Goal: Task Accomplishment & Management: Manage account settings

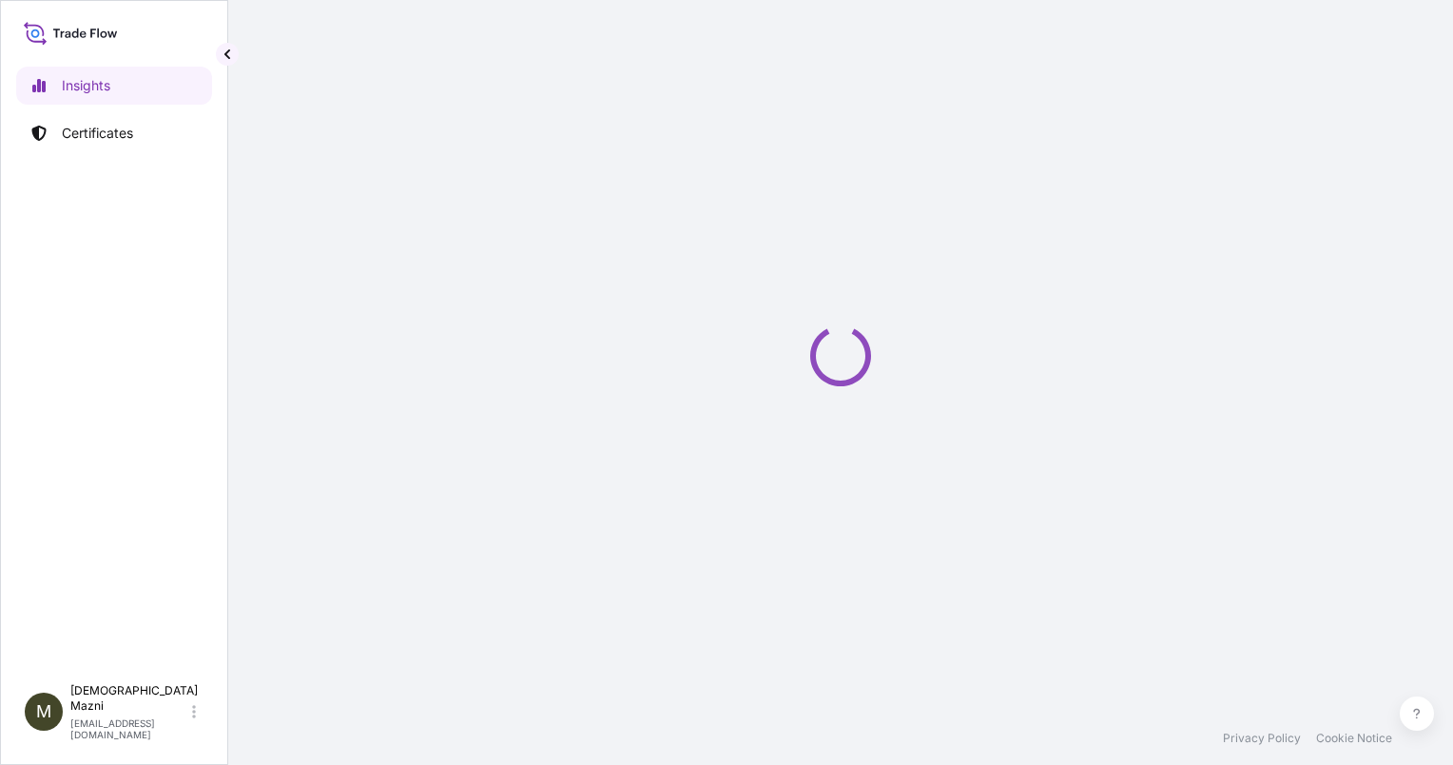
select select "2025"
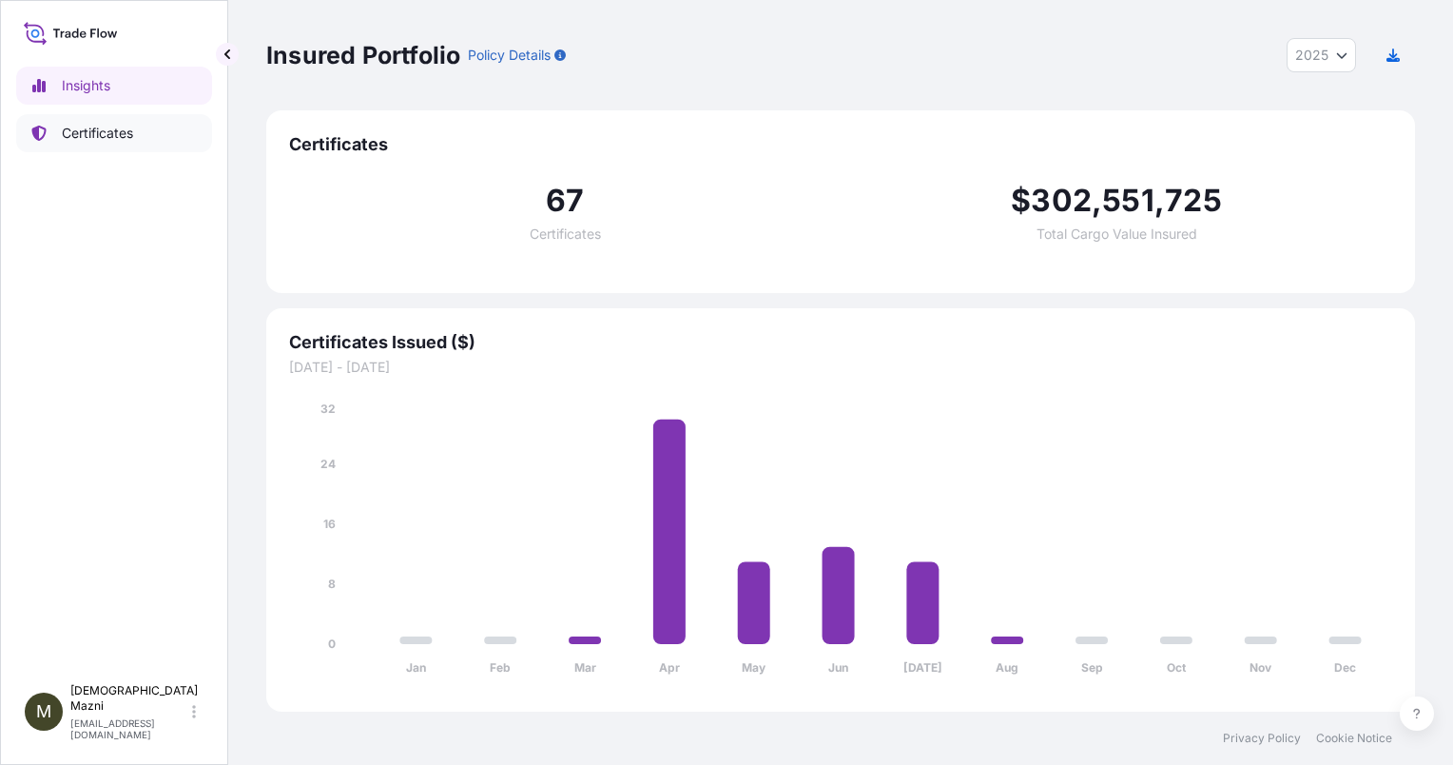
click at [128, 124] on p "Certificates" at bounding box center [97, 133] width 71 height 19
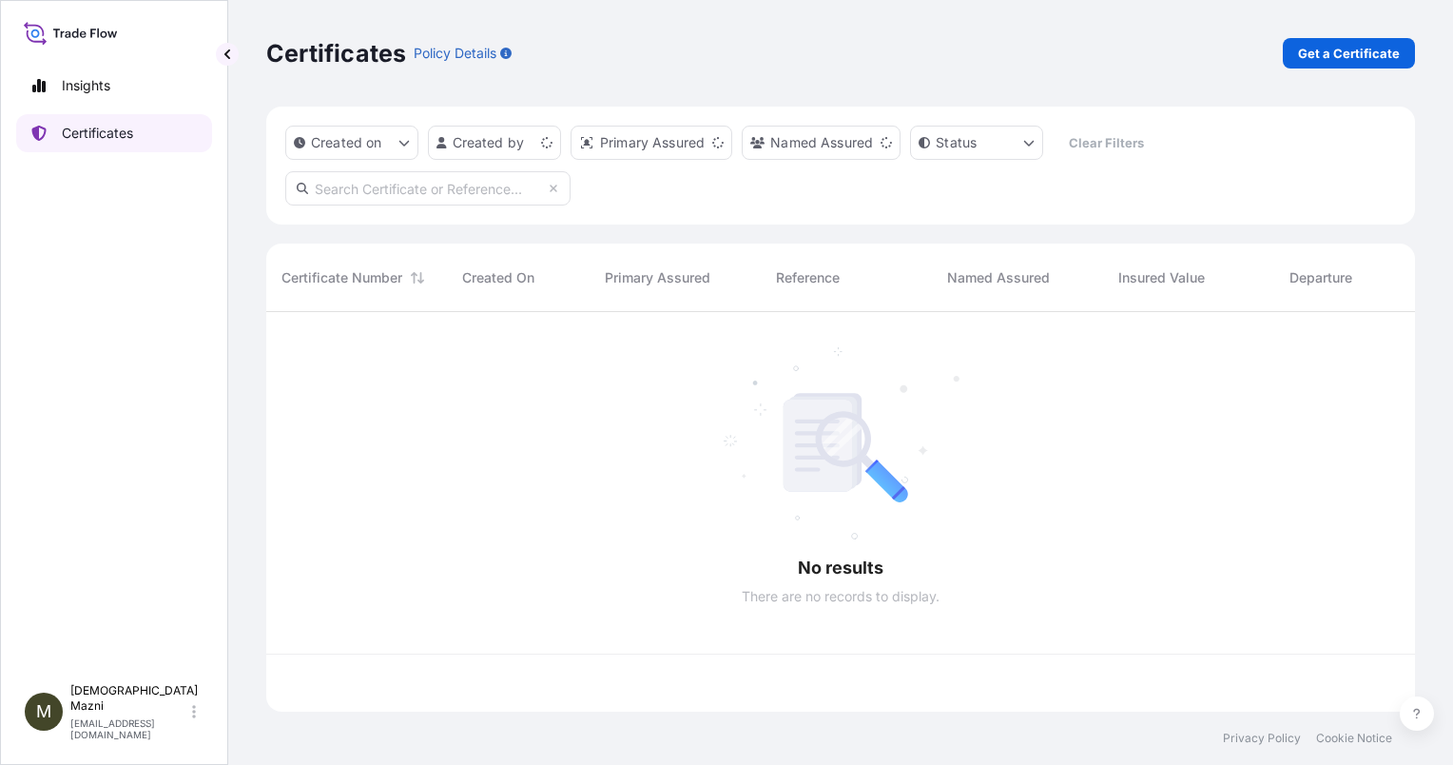
scroll to position [396, 1133]
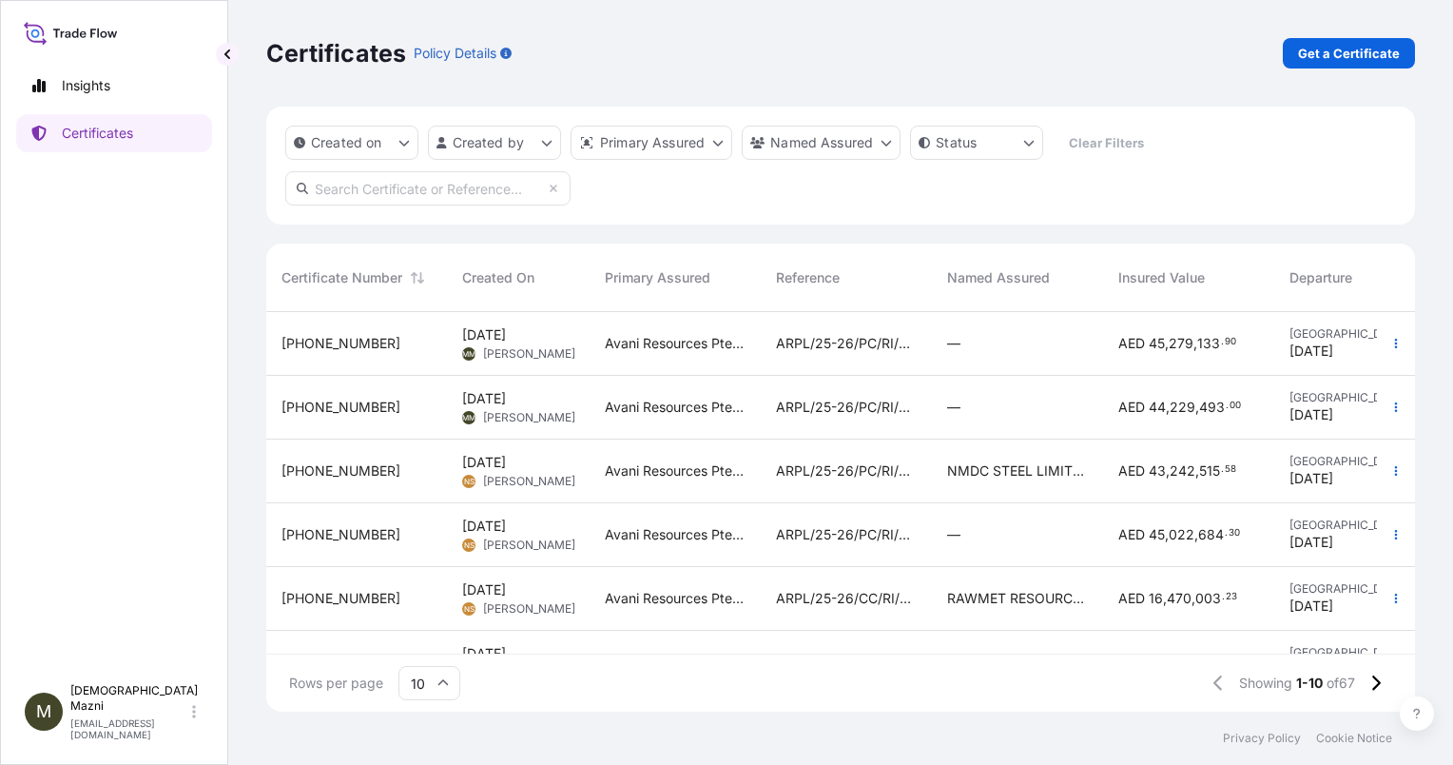
click at [374, 341] on div "[PHONE_NUMBER]" at bounding box center [356, 343] width 150 height 19
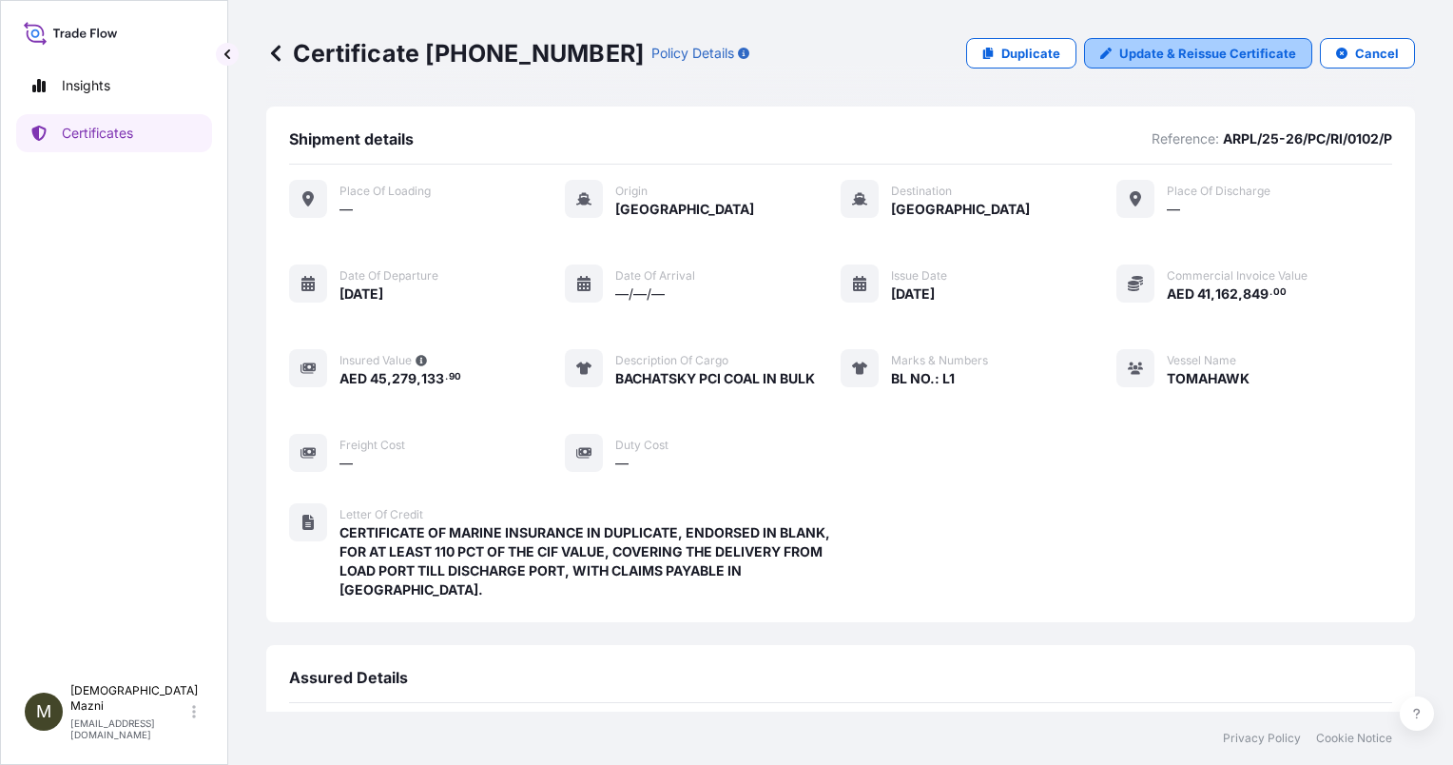
click at [1203, 50] on p "Update & Reissue Certificate" at bounding box center [1207, 53] width 177 height 19
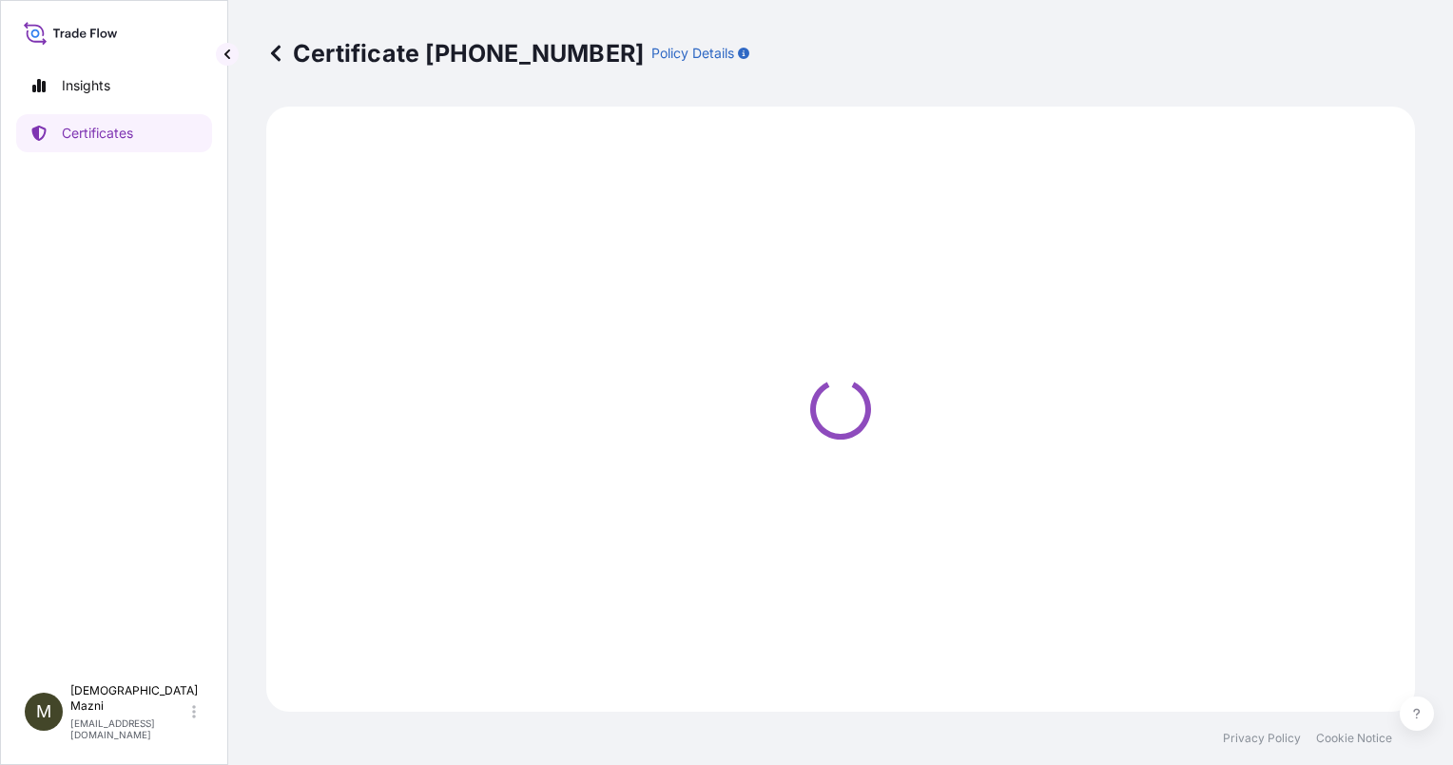
select select "Sea"
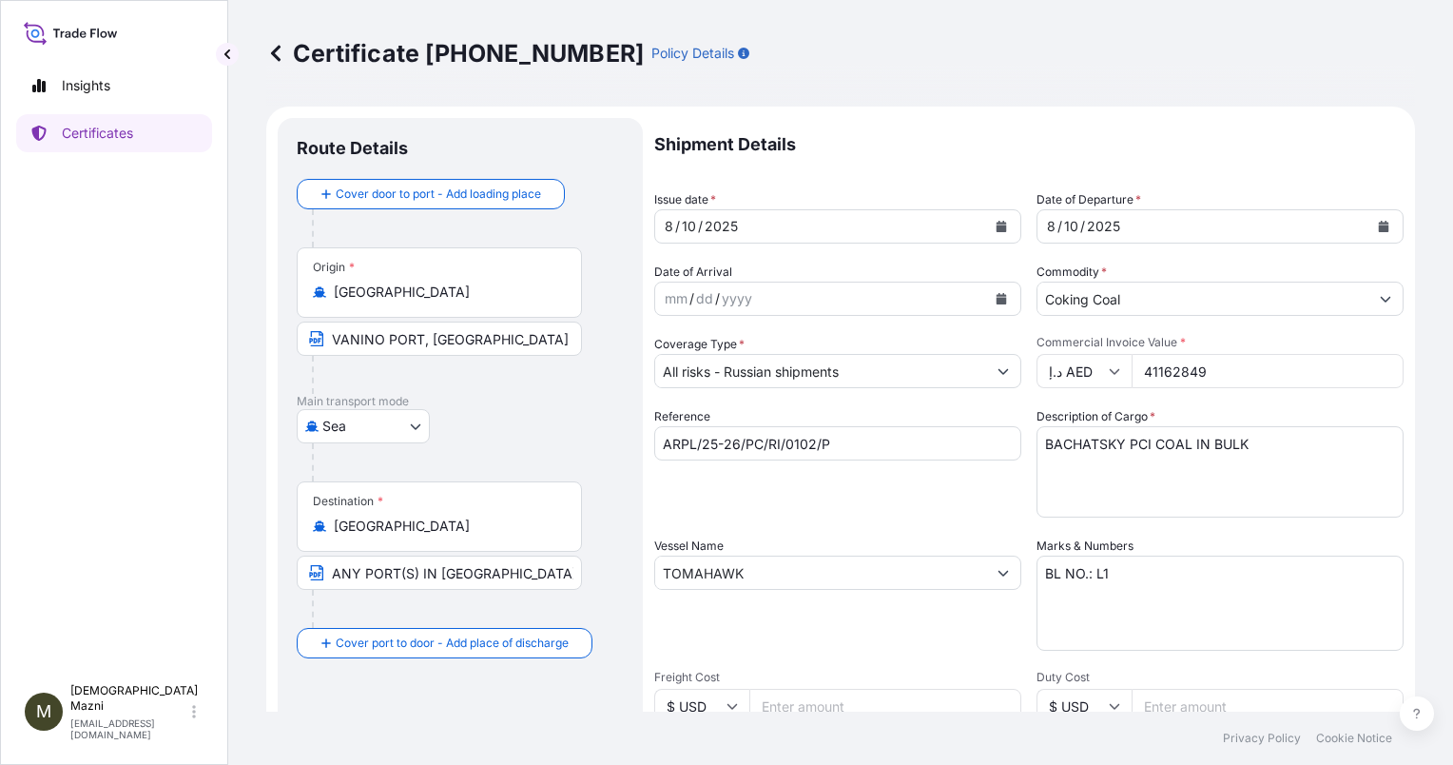
select select "31988"
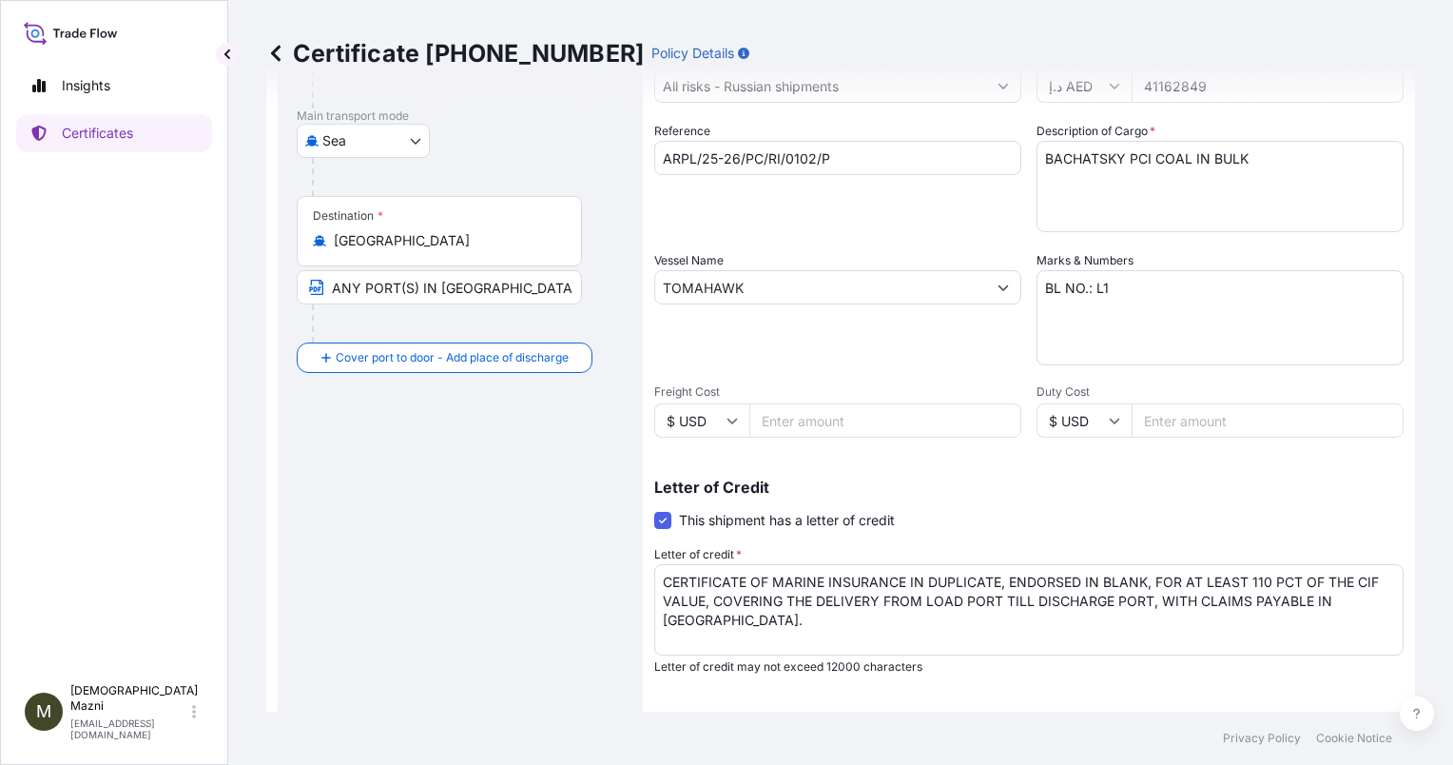
scroll to position [190, 0]
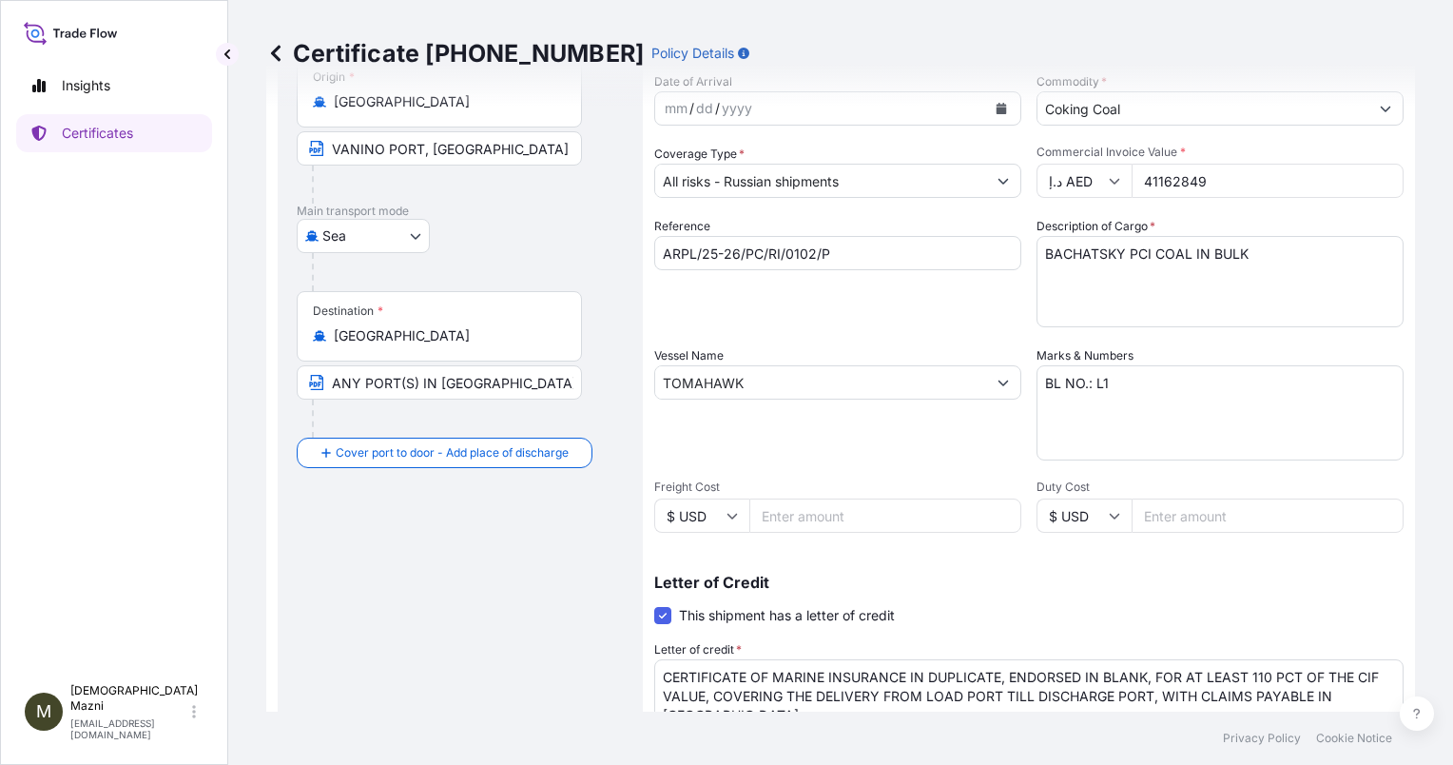
click at [1214, 168] on input "41162849" at bounding box center [1268, 181] width 272 height 34
type input "41192116"
click at [1297, 322] on textarea "BACHATSKY PCI COAL IN BULK" at bounding box center [1219, 281] width 367 height 91
click at [1277, 434] on textarea "BL NO.: L1" at bounding box center [1219, 412] width 367 height 95
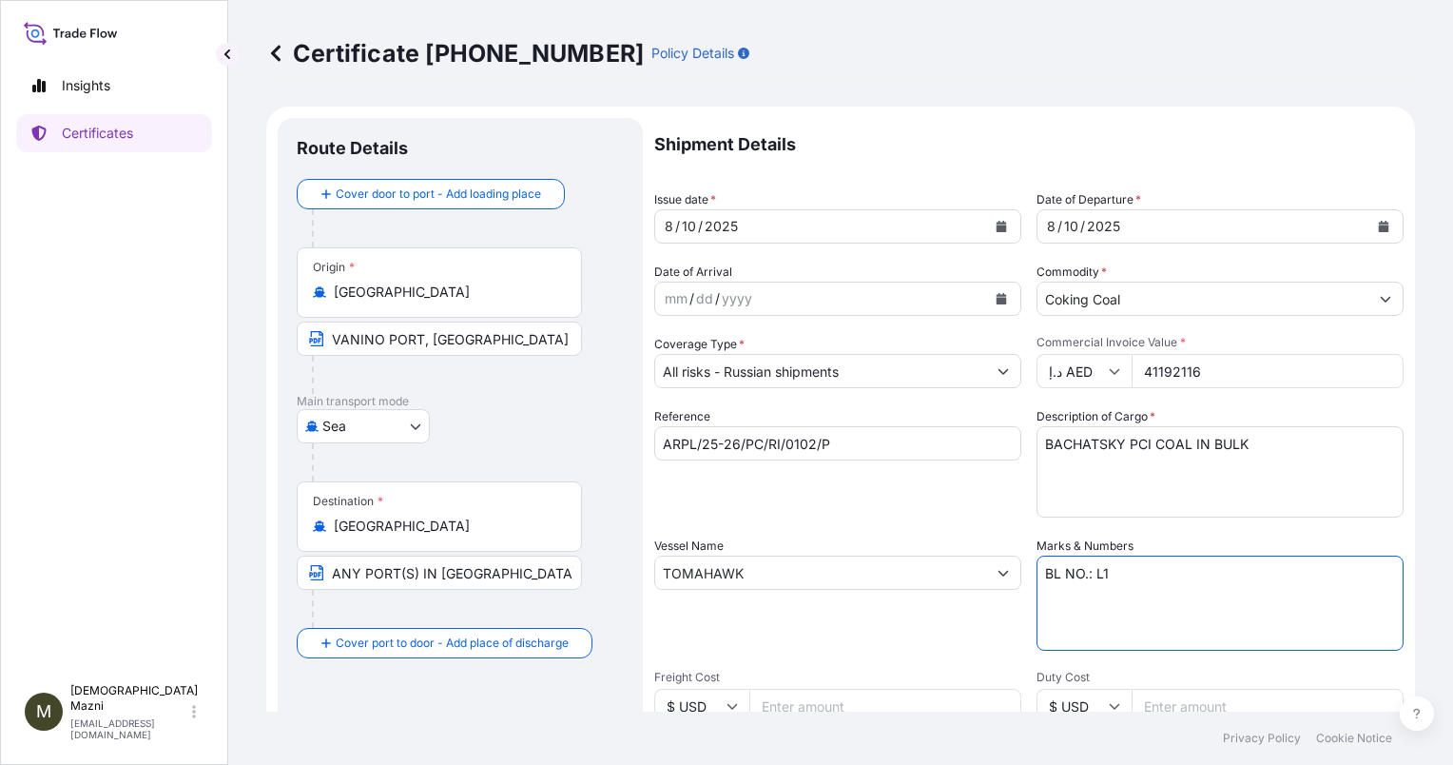
scroll to position [521, 0]
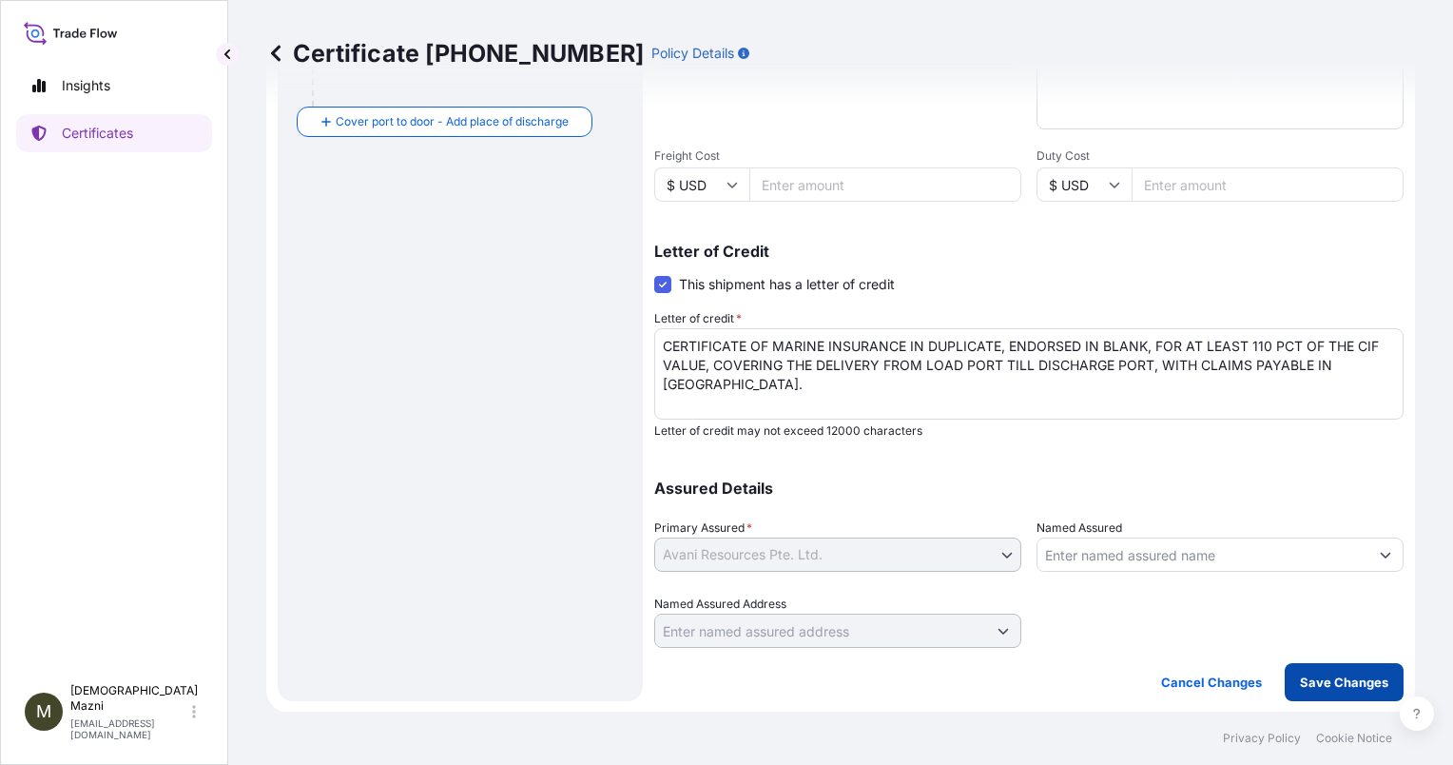
click at [1356, 687] on p "Save Changes" at bounding box center [1344, 681] width 88 height 19
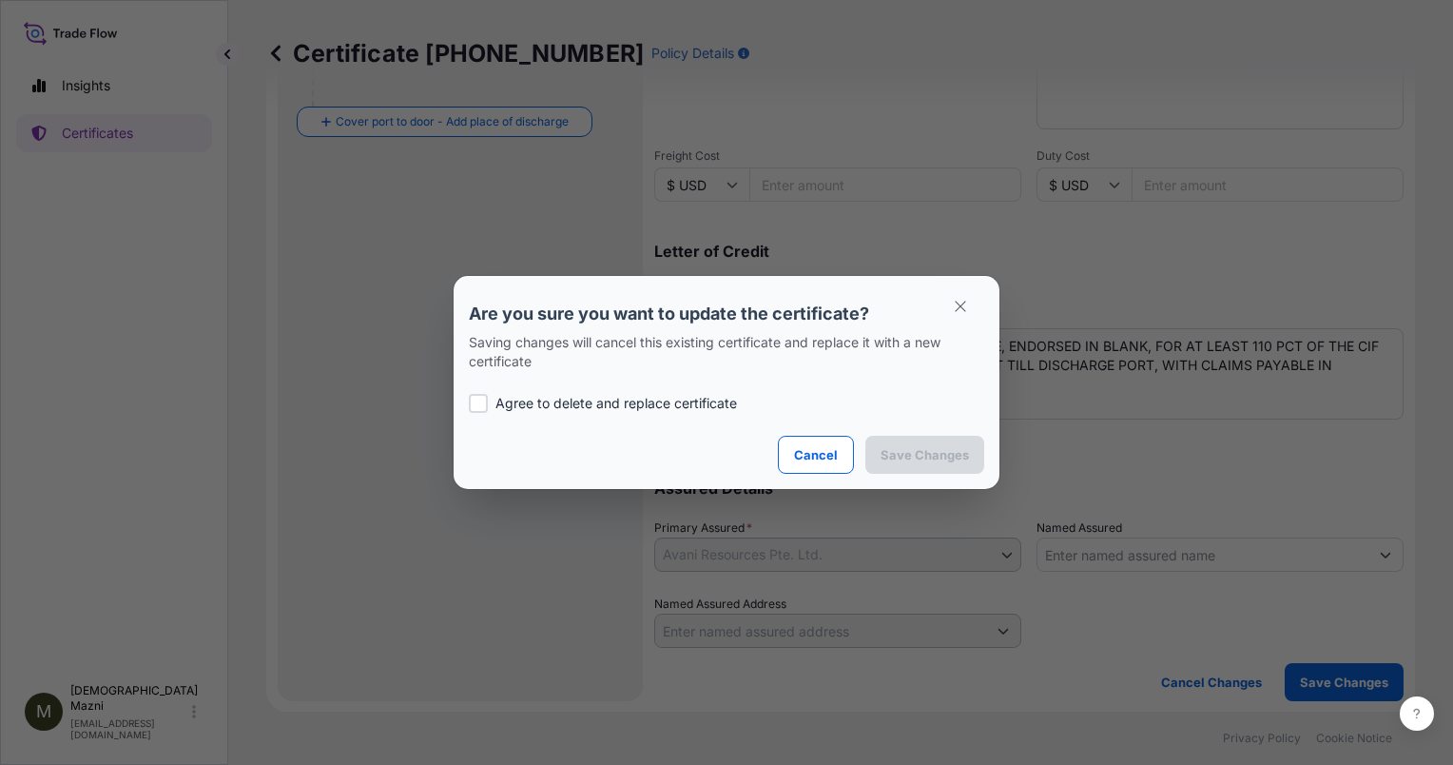
click at [688, 401] on p "Agree to delete and replace certificate" at bounding box center [616, 403] width 242 height 19
checkbox input "true"
click at [941, 461] on p "Save Changes" at bounding box center [925, 454] width 88 height 19
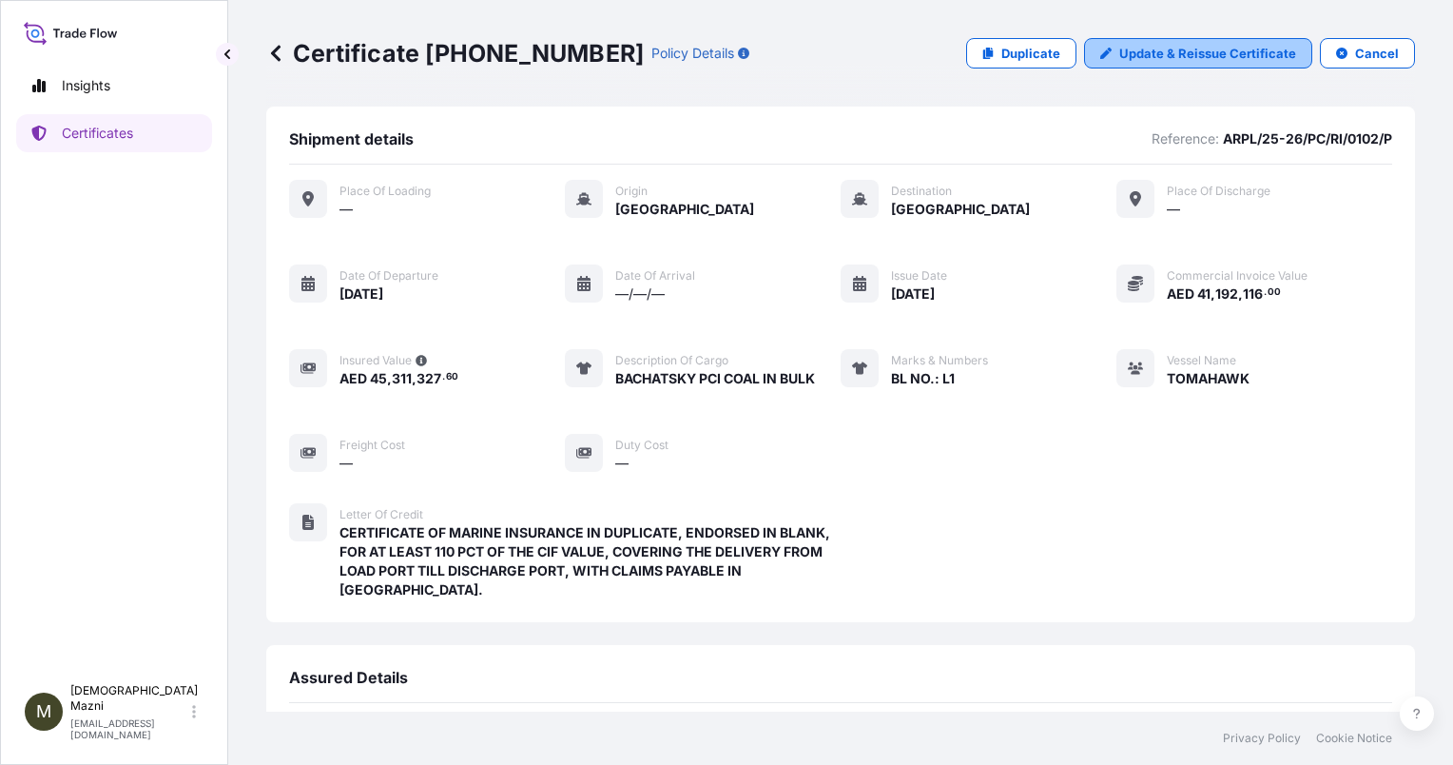
click at [1119, 48] on p "Update & Reissue Certificate" at bounding box center [1207, 53] width 177 height 19
select select "Sea"
select select "31988"
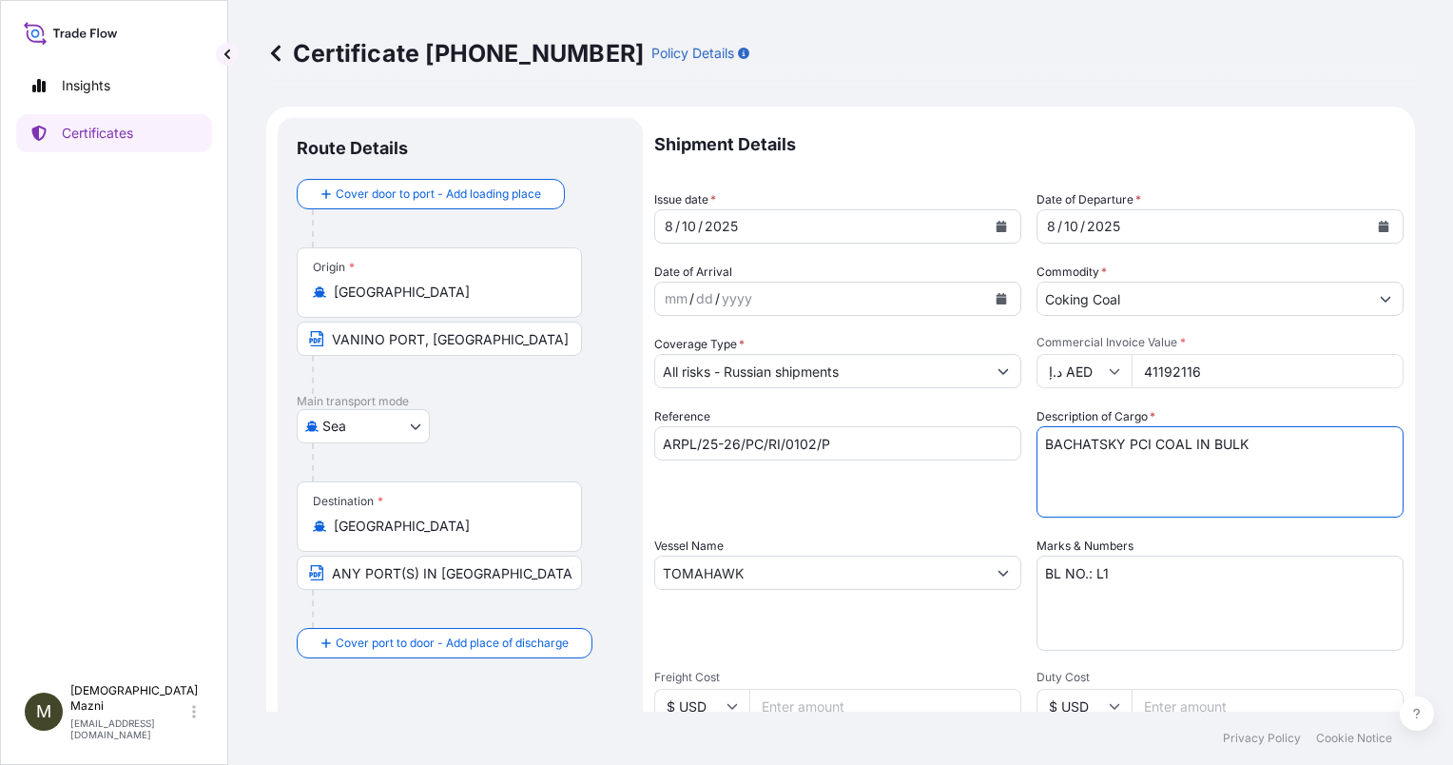
click at [1259, 451] on textarea "BACHATSKY PCI COAL IN BULK" at bounding box center [1219, 471] width 367 height 91
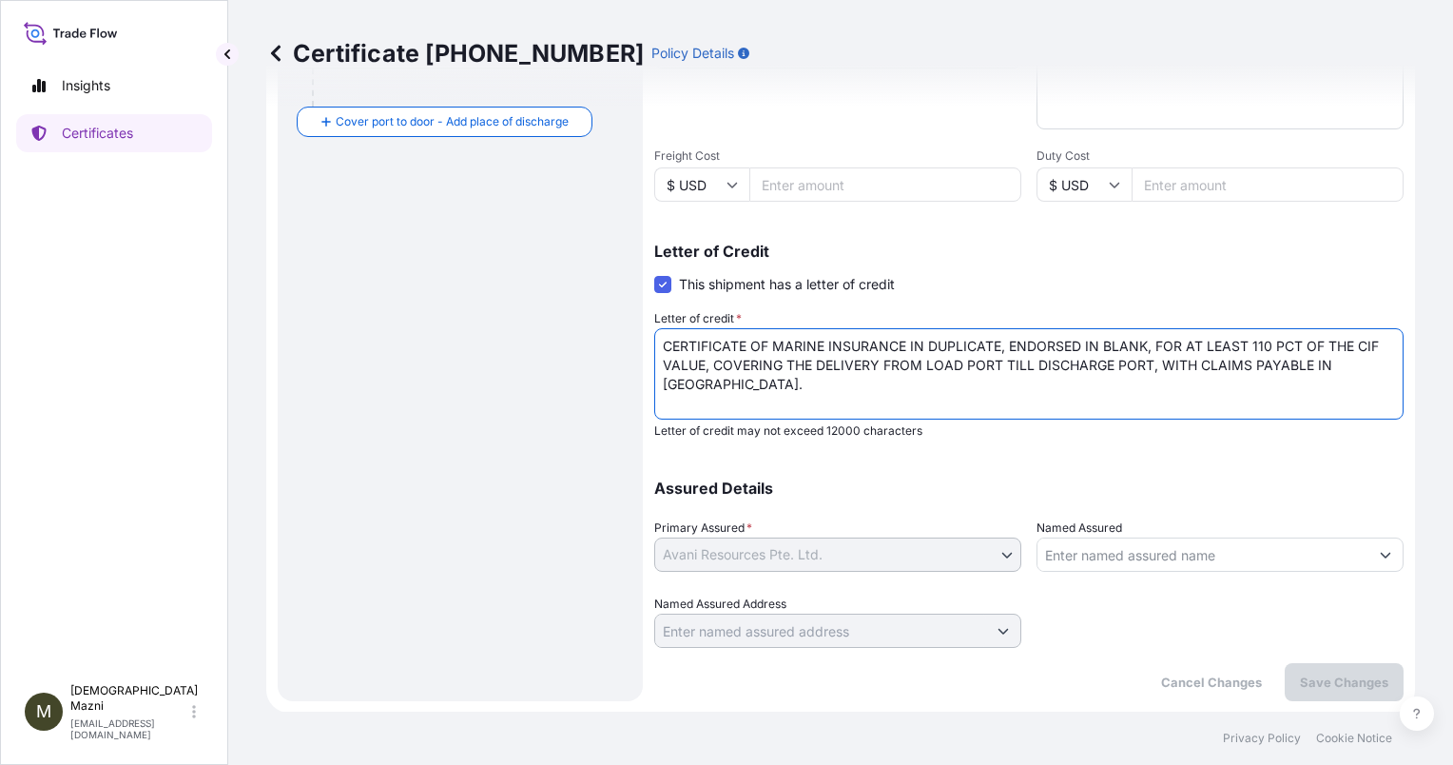
click at [1029, 400] on textarea "CERTIFICATE OF MARINE INSURANCE IN DUPLICATE, ENDORSED IN BLANK, FOR AT LEAST 1…" at bounding box center [1028, 373] width 749 height 91
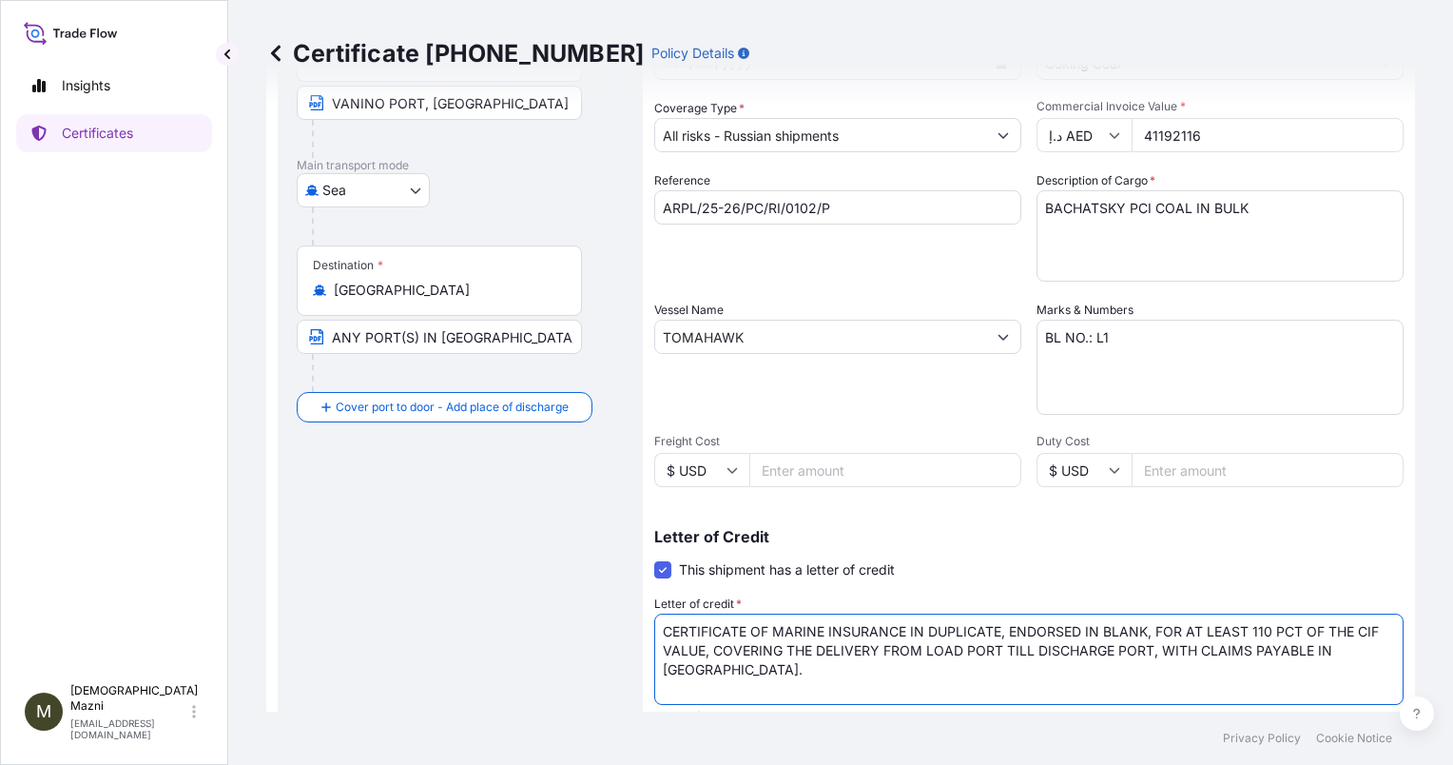
scroll to position [0, 0]
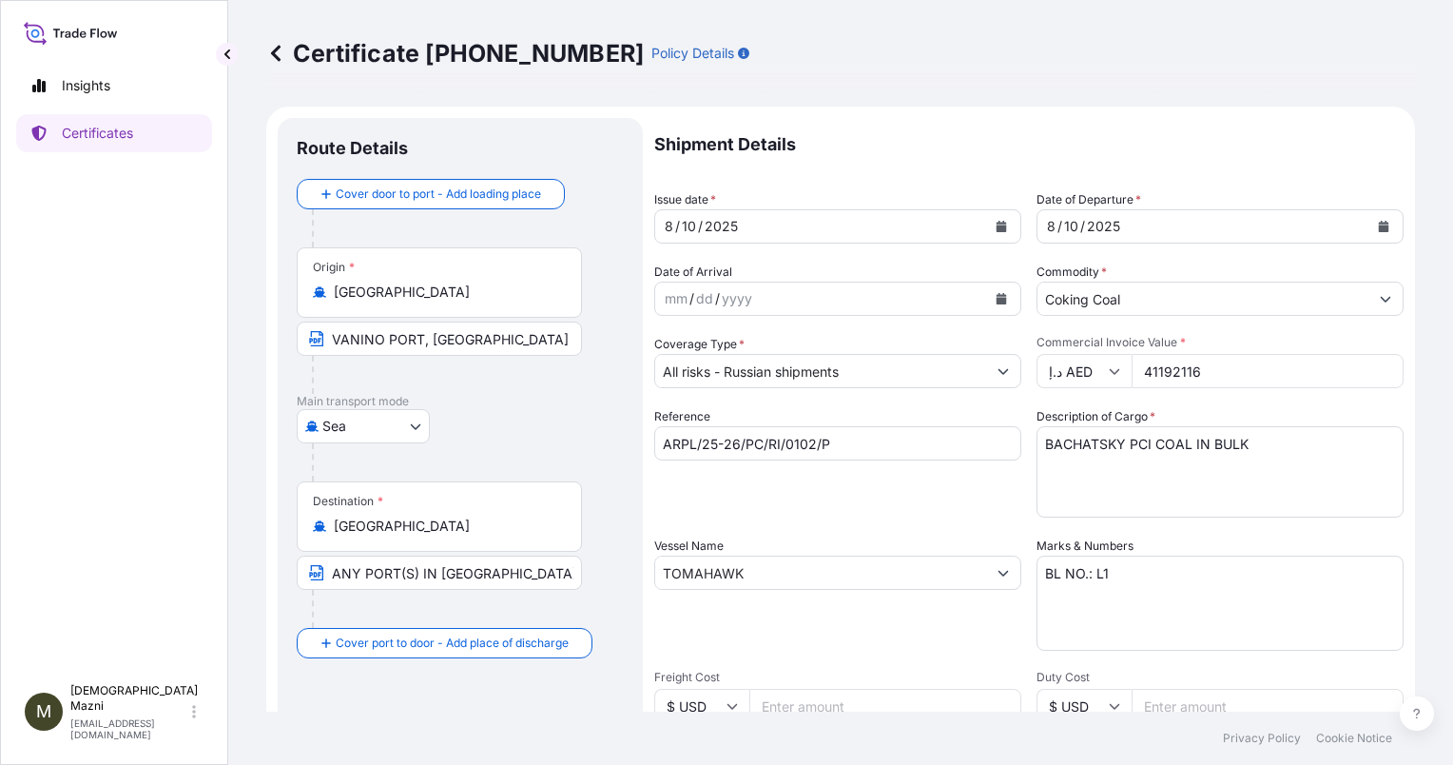
click at [1254, 378] on input "41192116" at bounding box center [1268, 371] width 272 height 34
click at [1428, 350] on div "Certificate [PHONE_NUMBER] Policy Details Route Details Cover door to port - Ad…" at bounding box center [840, 355] width 1225 height 711
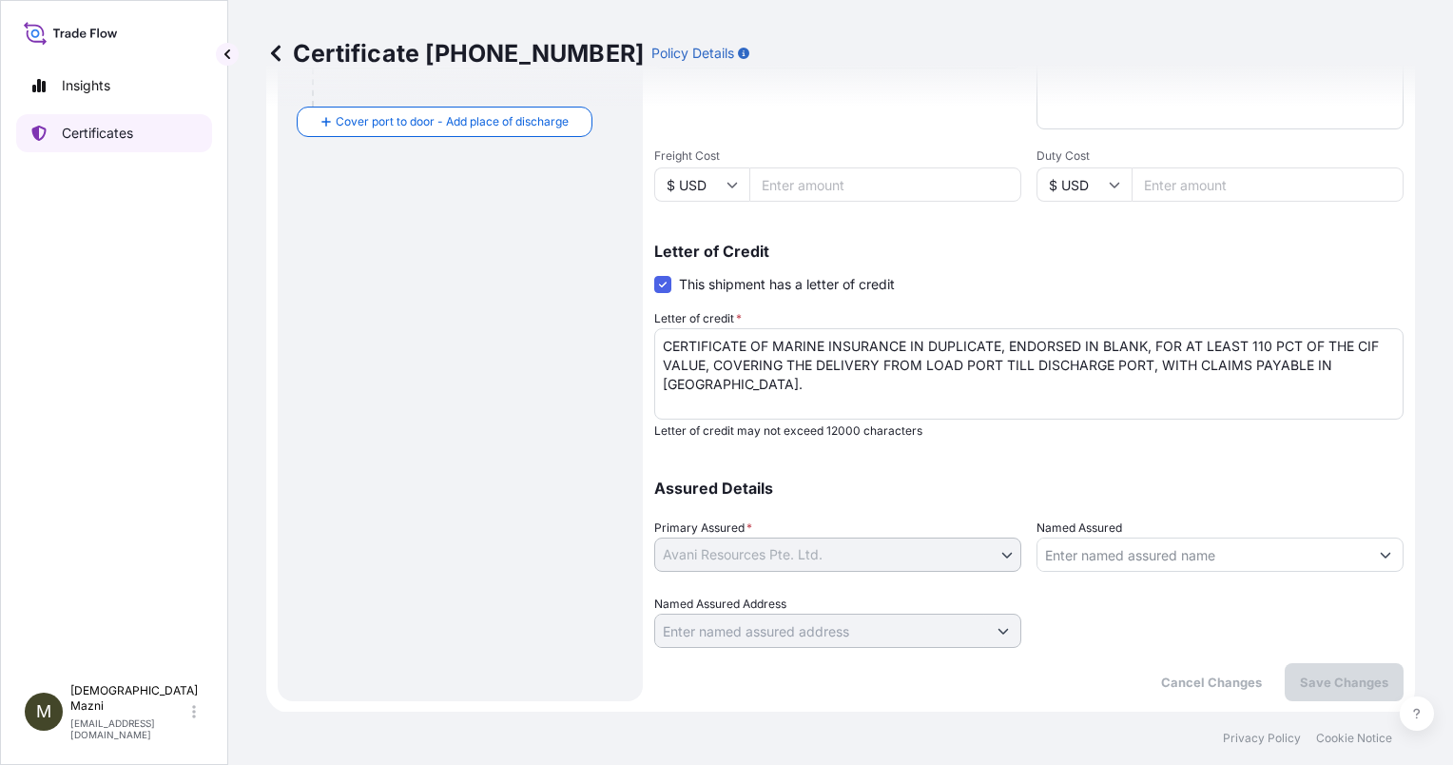
click at [102, 125] on p "Certificates" at bounding box center [97, 133] width 71 height 19
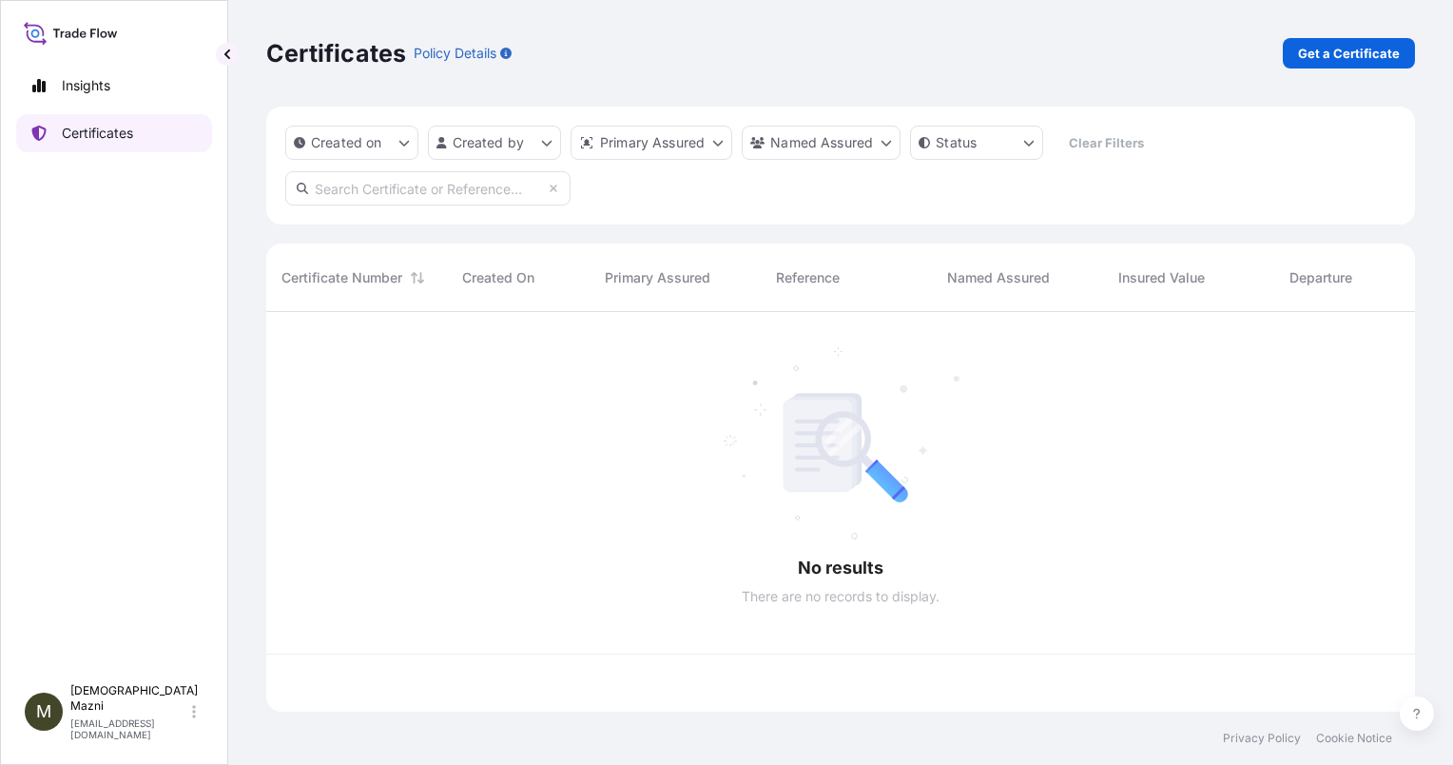
scroll to position [396, 1133]
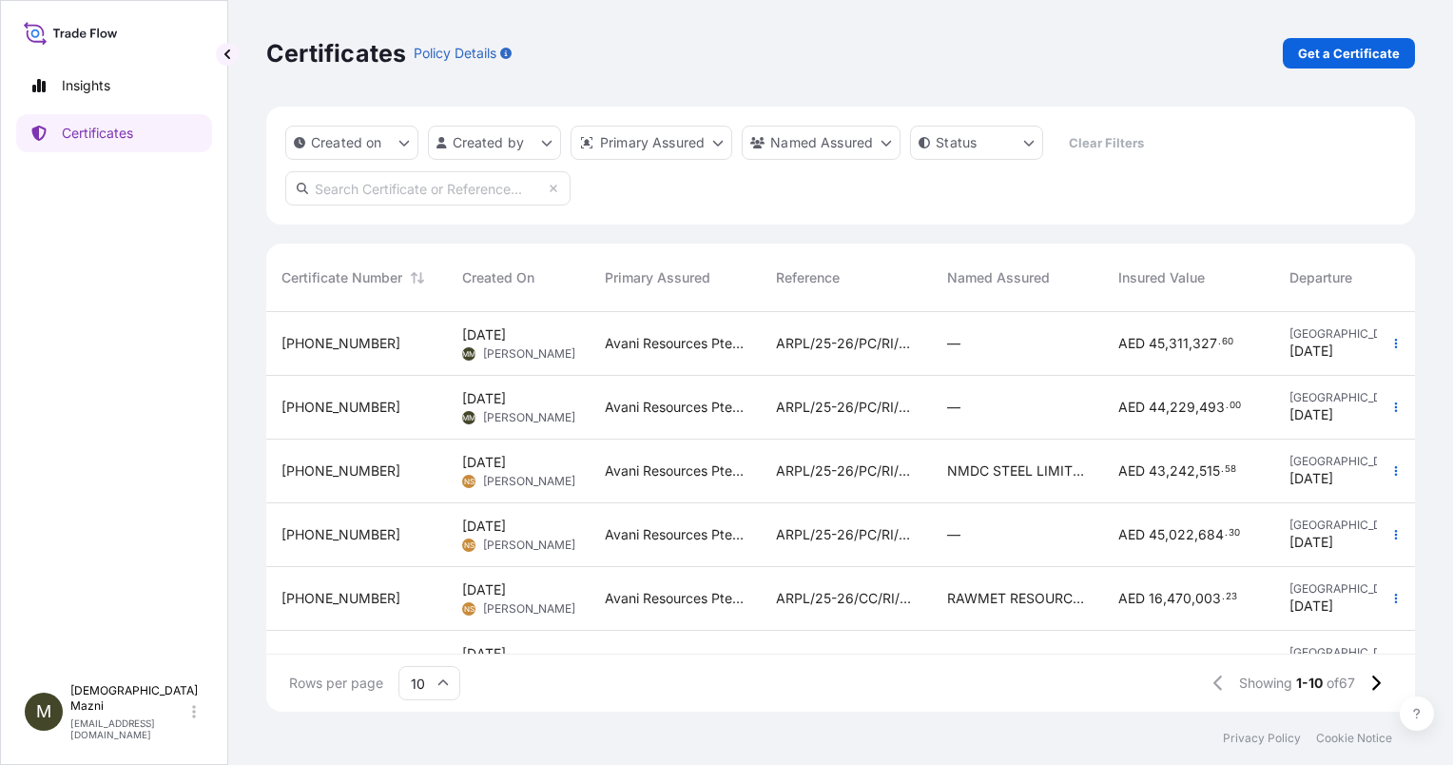
click at [358, 336] on div "[PHONE_NUMBER]" at bounding box center [356, 343] width 150 height 19
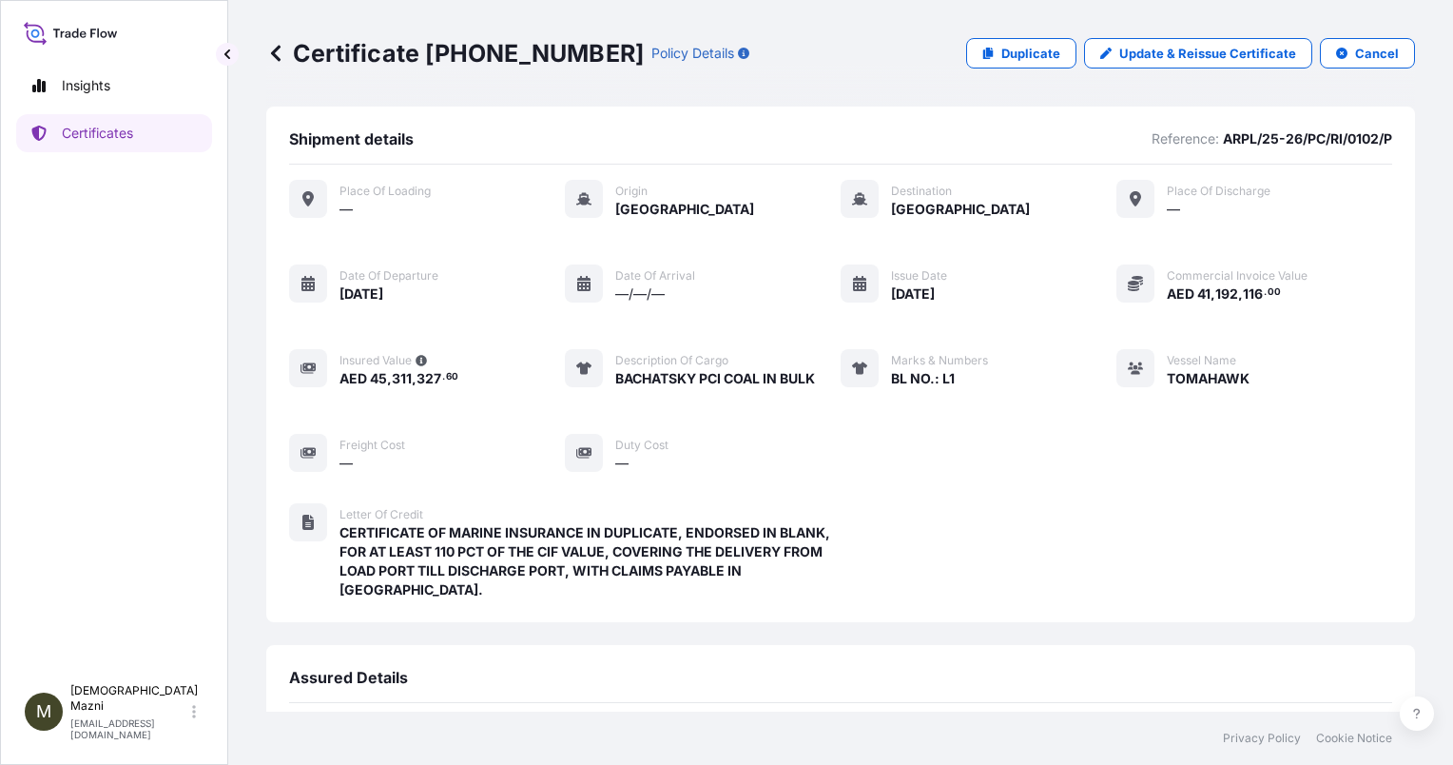
scroll to position [243, 0]
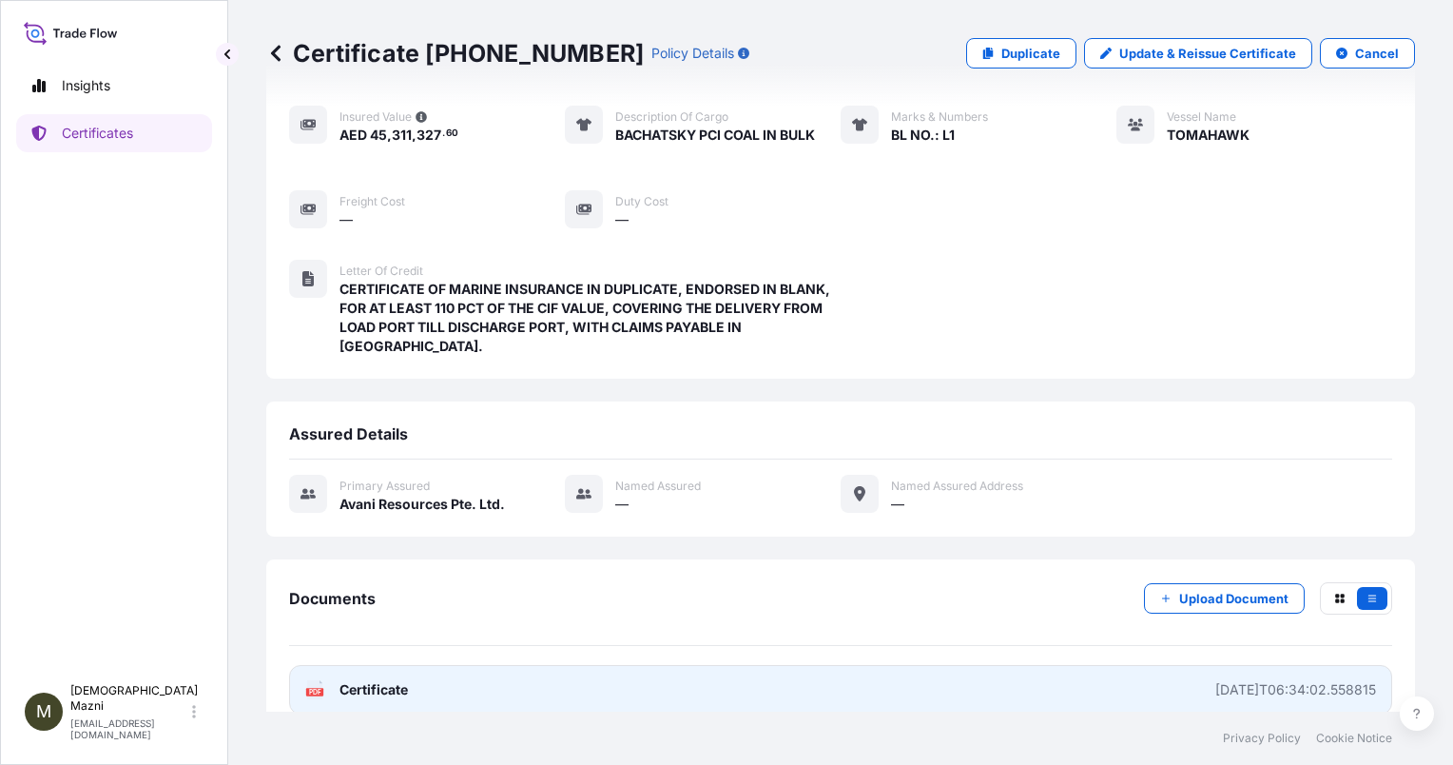
click at [1018, 665] on link "PDF Certificate [DATE]T06:34:02.558815" at bounding box center [840, 689] width 1103 height 49
